Goal: Task Accomplishment & Management: Manage account settings

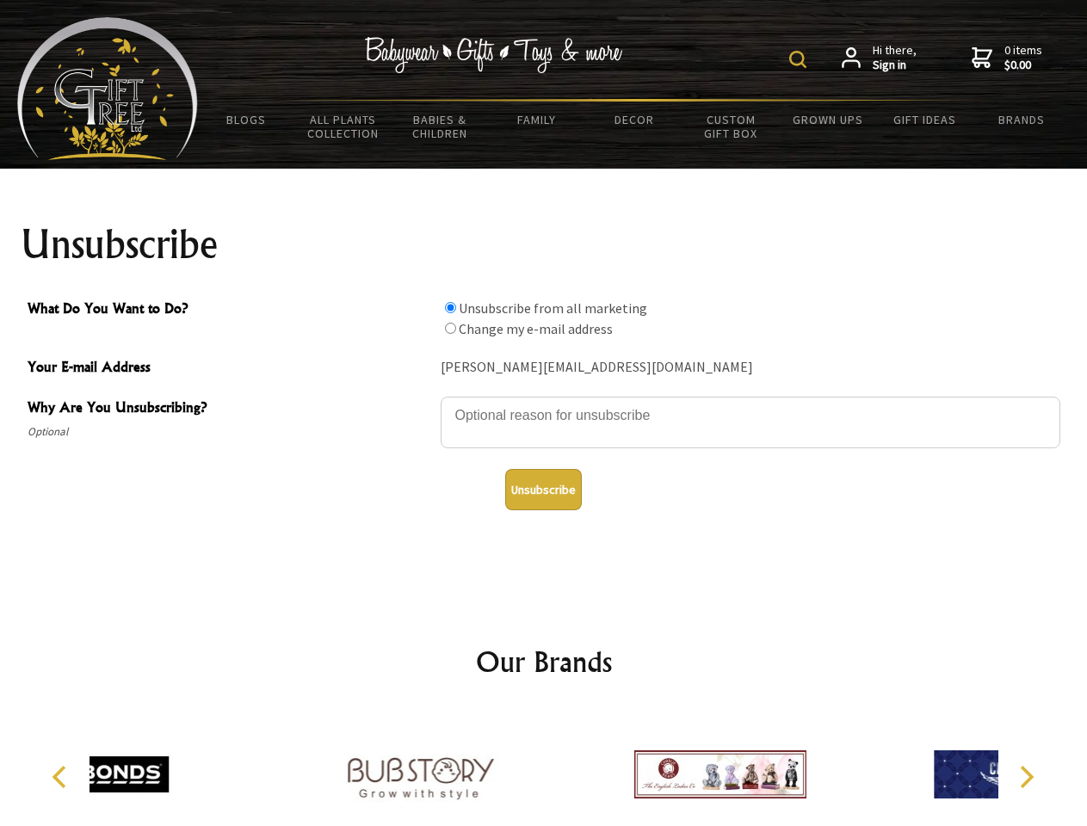
click at [801, 59] on img at bounding box center [797, 59] width 17 height 17
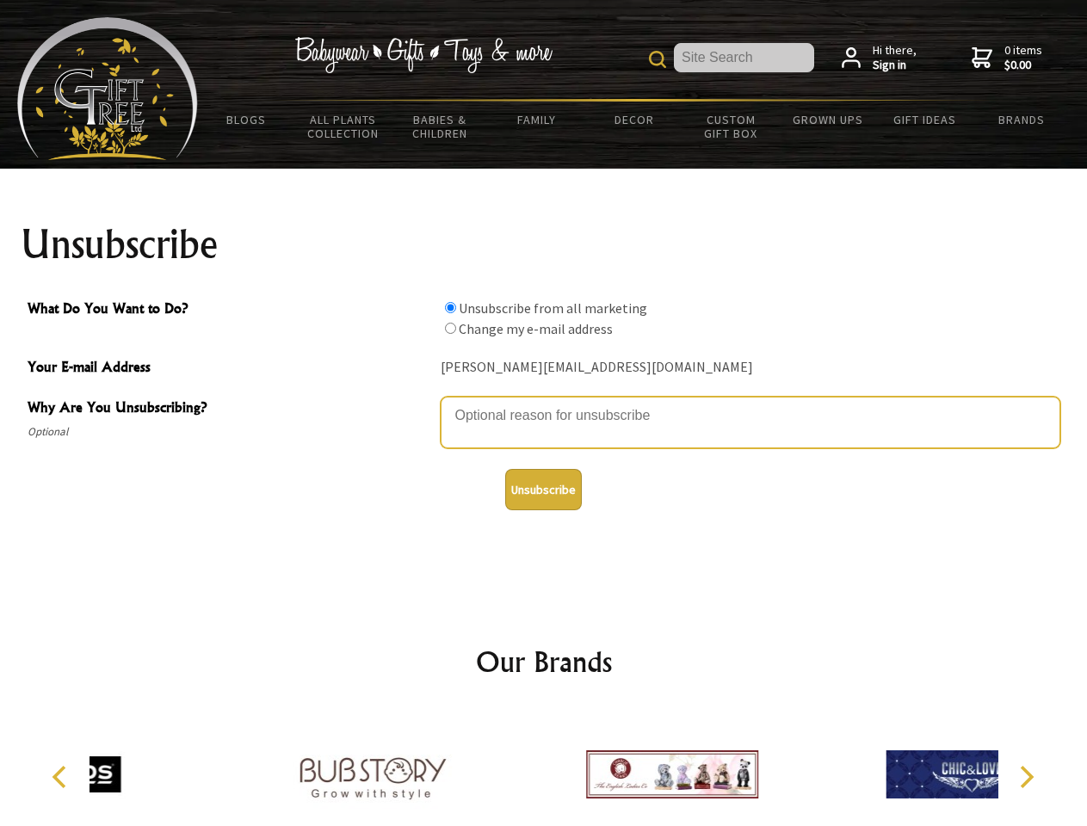
click at [544, 403] on textarea "Why Are You Unsubscribing?" at bounding box center [751, 423] width 620 height 52
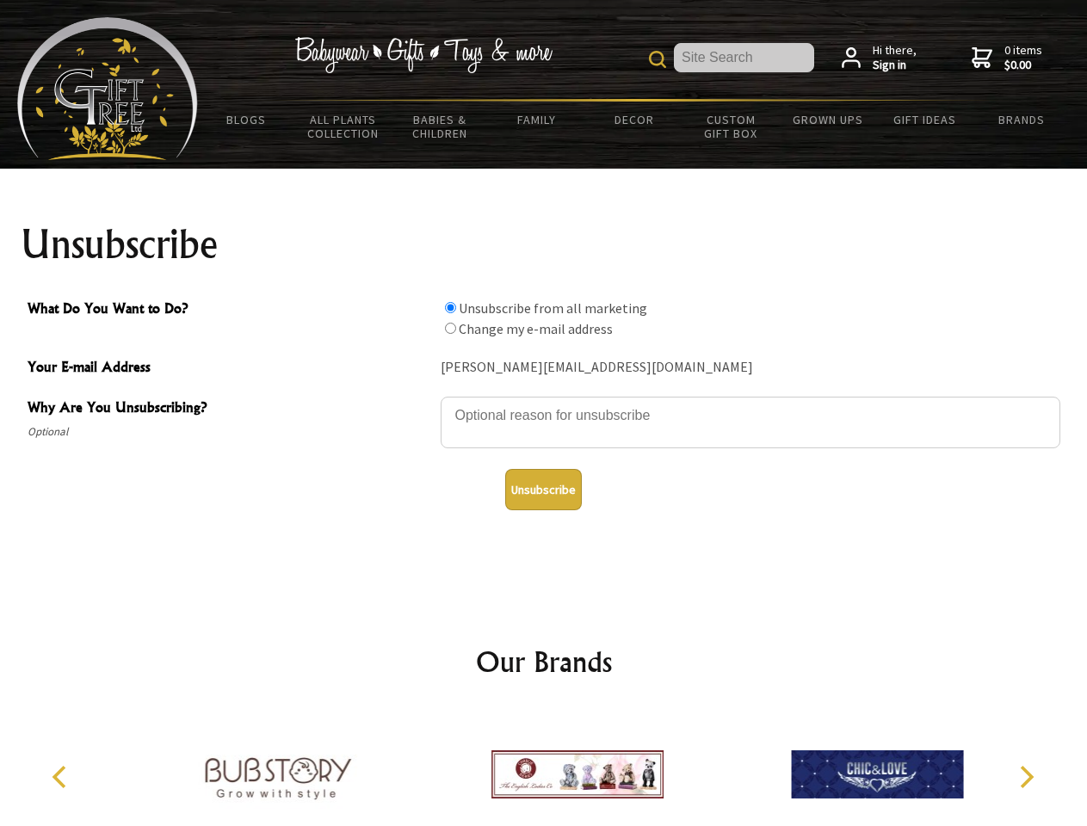
click at [450, 307] on input "What Do You Want to Do?" at bounding box center [450, 307] width 11 height 11
click at [450, 328] on input "What Do You Want to Do?" at bounding box center [450, 328] width 11 height 11
radio input "true"
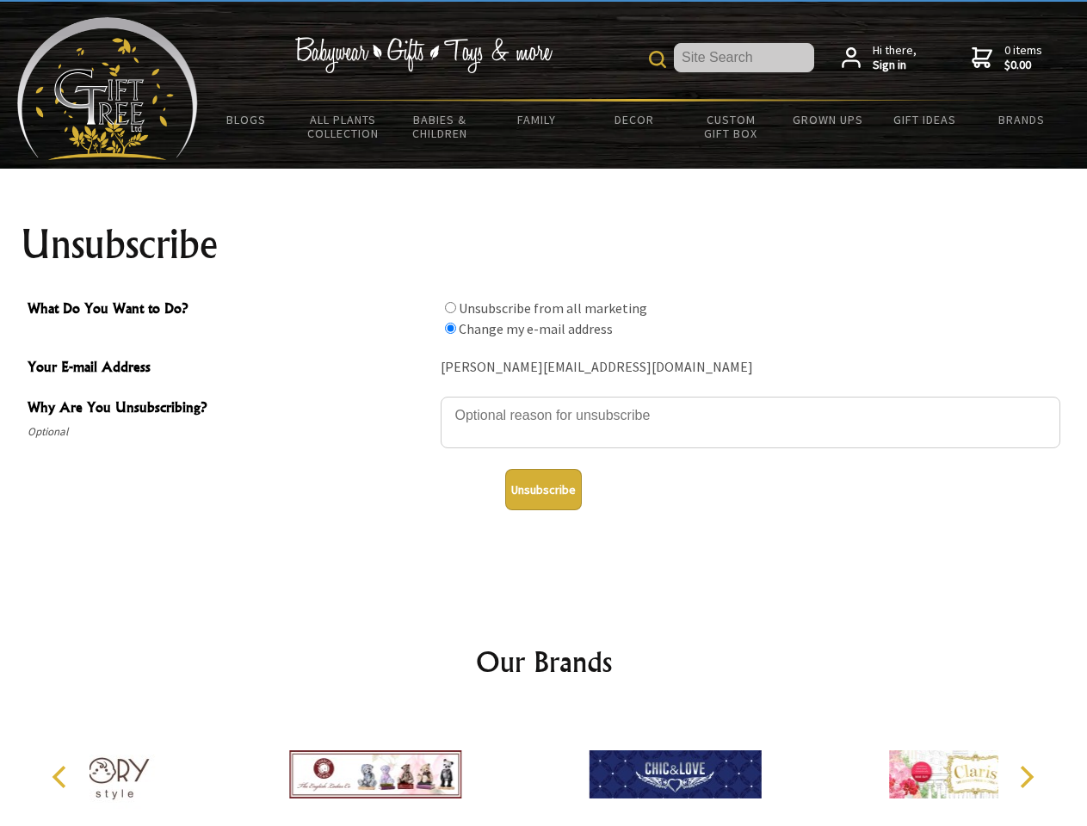
click at [543, 490] on button "Unsubscribe" at bounding box center [543, 489] width 77 height 41
click at [544, 768] on div at bounding box center [675, 777] width 300 height 134
click at [62, 777] on icon "Previous" at bounding box center [61, 777] width 22 height 22
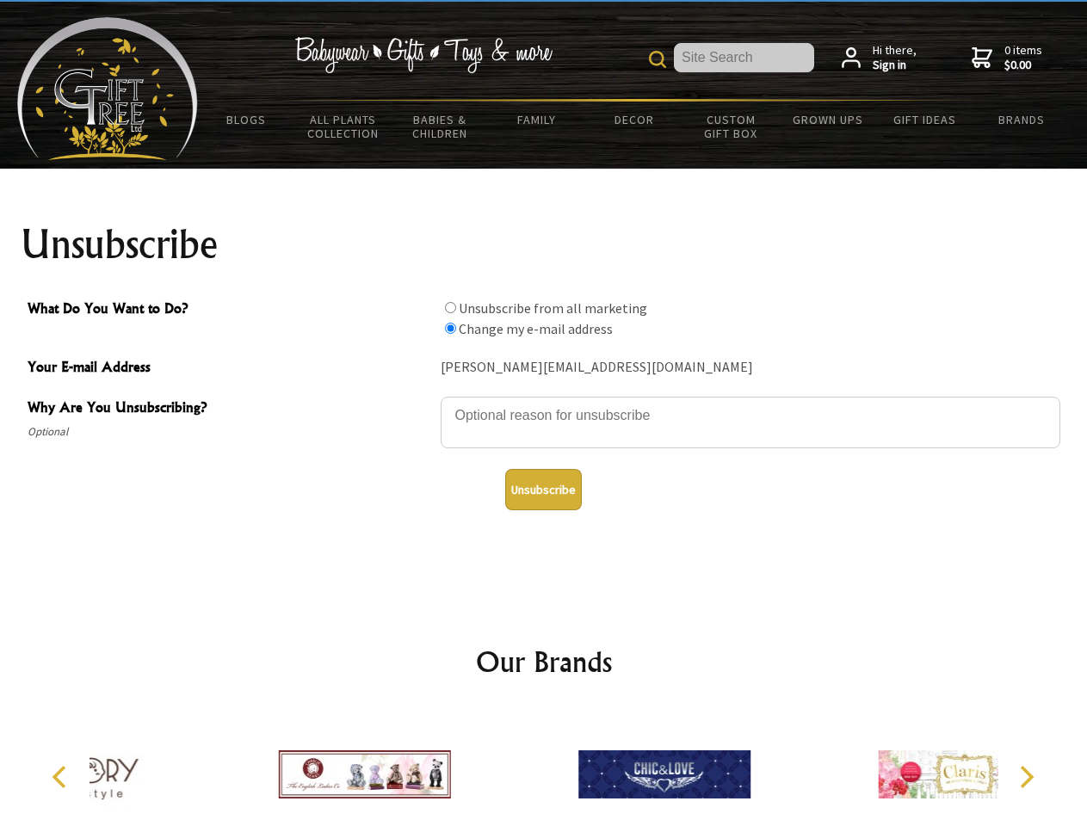
click at [1026, 777] on icon "Next" at bounding box center [1025, 777] width 22 height 22
